Goal: Task Accomplishment & Management: Manage account settings

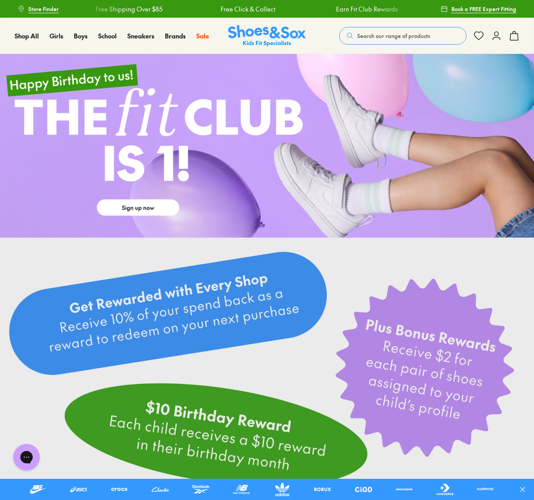
click at [495, 38] on icon at bounding box center [496, 35] width 11 height 11
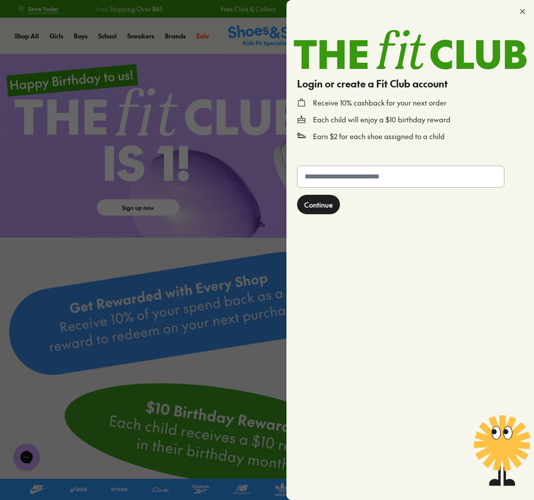
click at [393, 181] on input "text" at bounding box center [400, 176] width 206 height 21
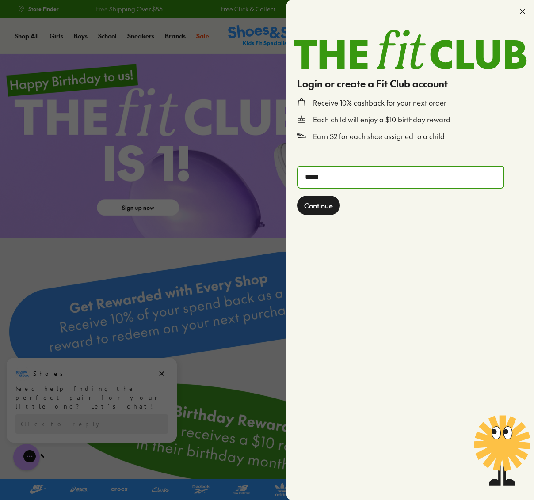
click at [327, 204] on span "Continue" at bounding box center [318, 205] width 29 height 11
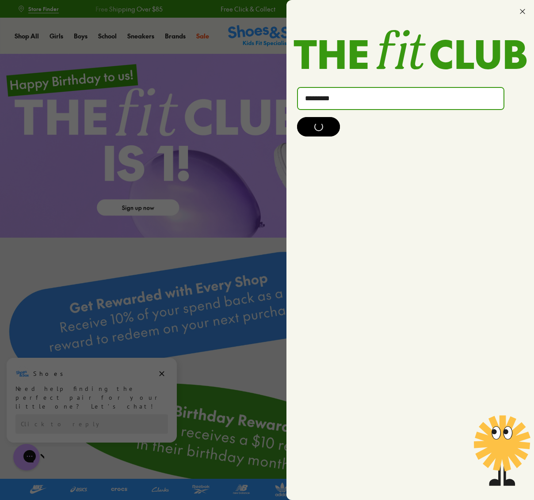
click at [322, 127] on div at bounding box center [318, 126] width 9 height 9
click at [323, 99] on input "*********" at bounding box center [400, 98] width 205 height 21
click at [325, 131] on div at bounding box center [318, 126] width 43 height 19
click at [160, 374] on div at bounding box center [267, 250] width 534 height 500
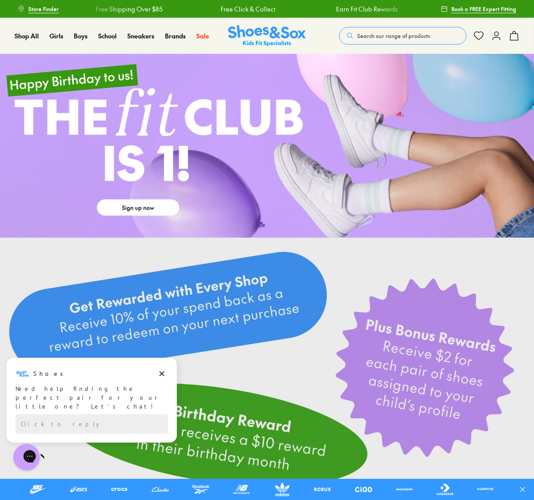
click at [497, 35] on icon at bounding box center [496, 35] width 11 height 11
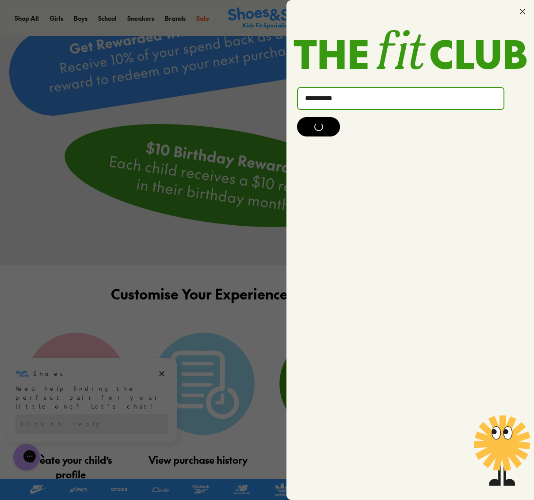
scroll to position [263, 0]
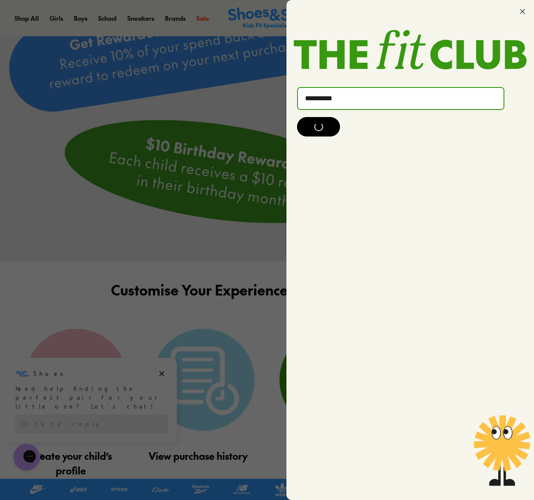
click at [163, 372] on div at bounding box center [267, 250] width 534 height 500
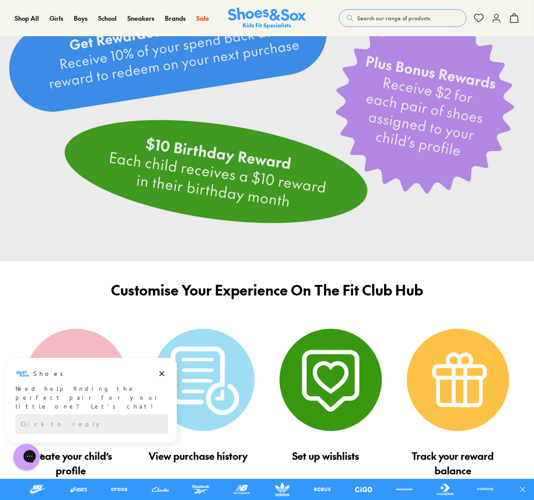
click at [496, 20] on use at bounding box center [496, 18] width 7 height 8
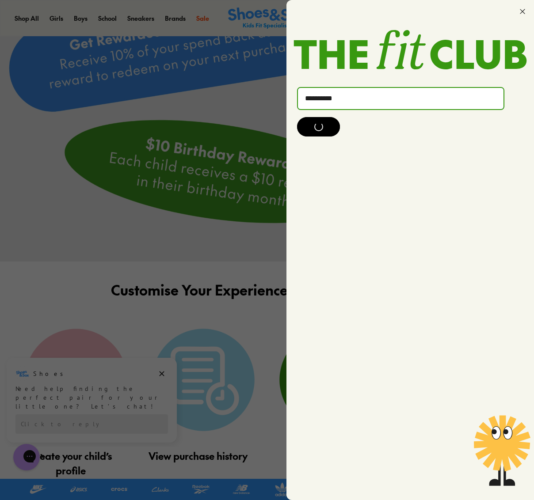
click at [390, 97] on input "**********" at bounding box center [400, 98] width 205 height 21
type input "*"
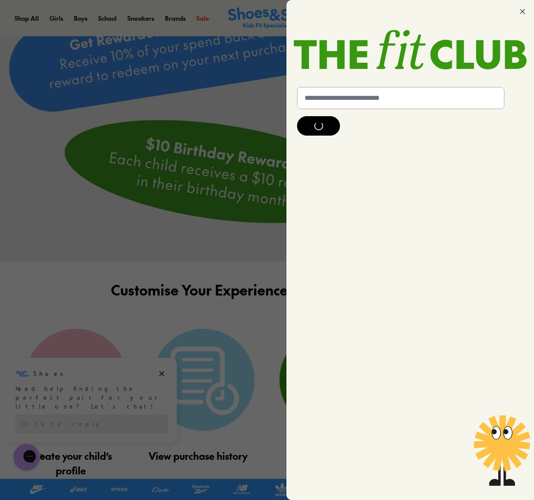
click at [523, 11] on icon at bounding box center [522, 11] width 9 height 9
